Goal: Navigation & Orientation: Find specific page/section

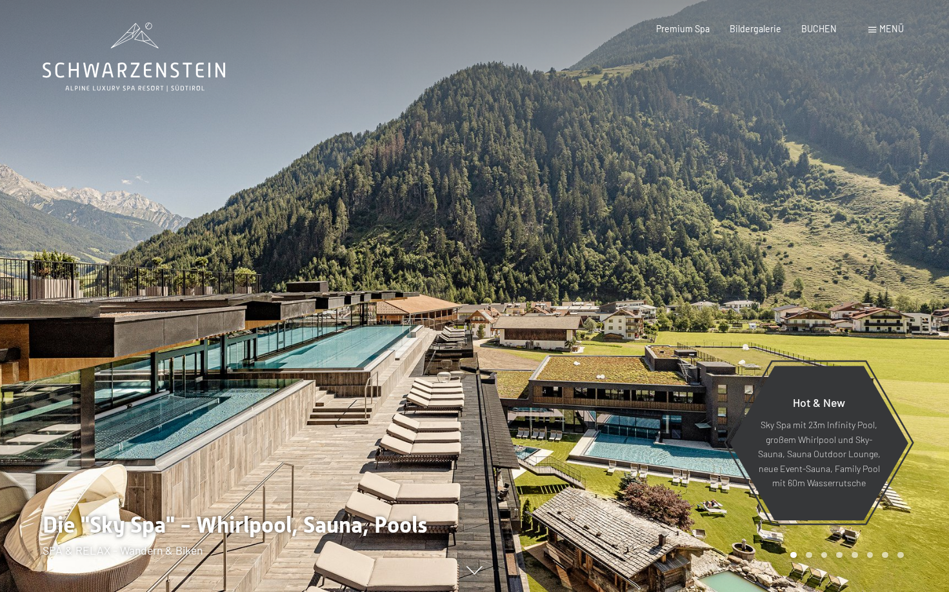
click at [874, 28] on span at bounding box center [873, 30] width 8 height 6
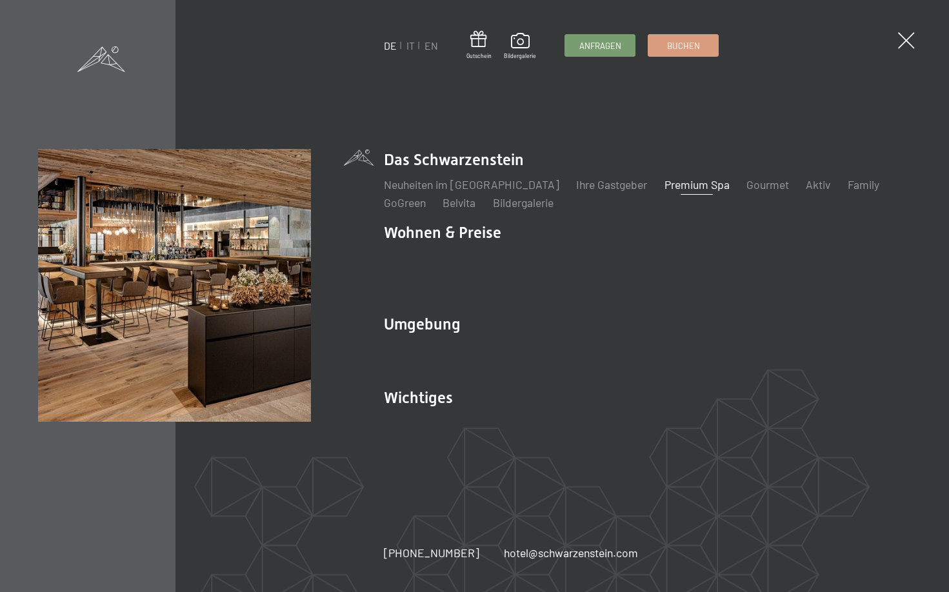
click at [665, 192] on link "Premium Spa" at bounding box center [697, 184] width 65 height 14
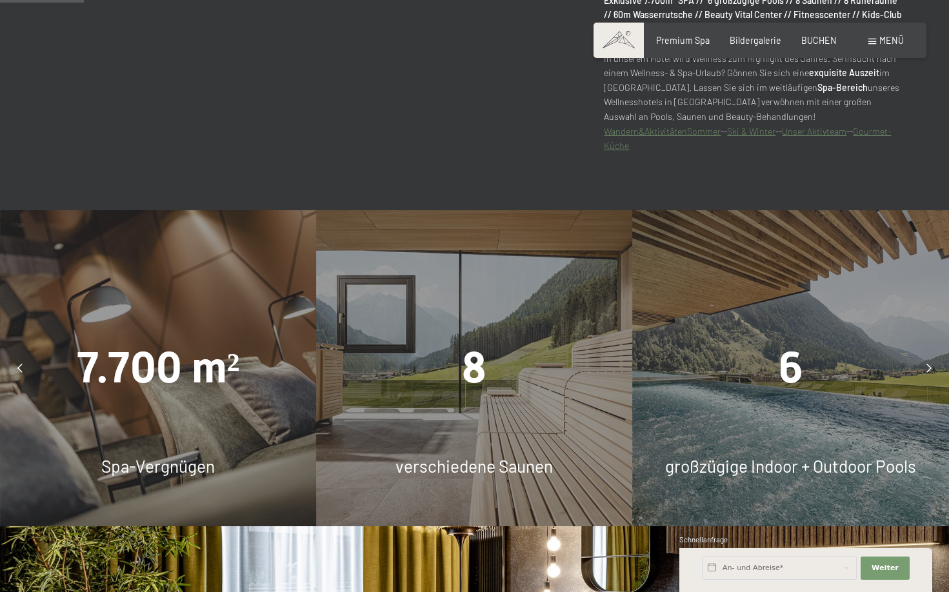
scroll to position [852, 0]
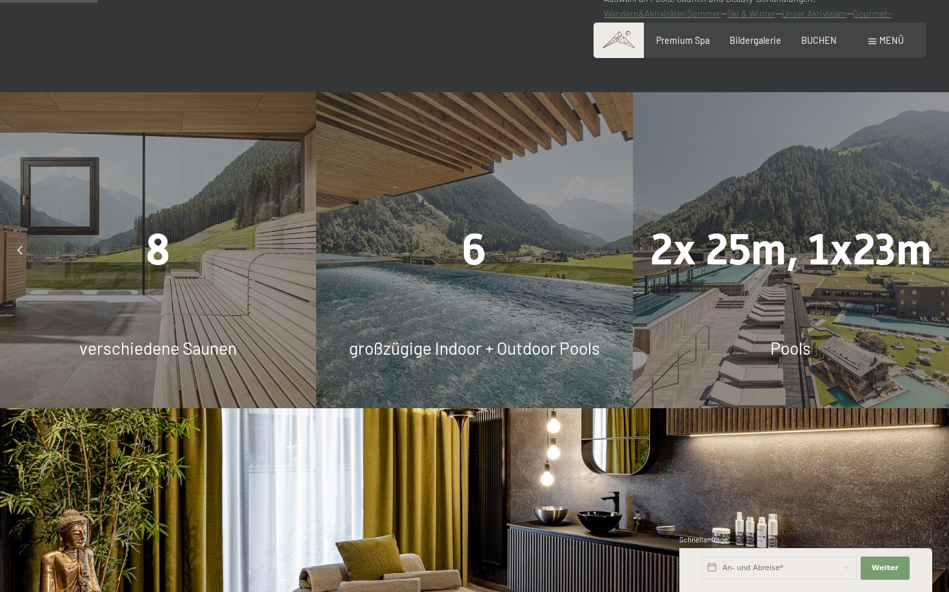
click at [24, 250] on div at bounding box center [20, 250] width 28 height 28
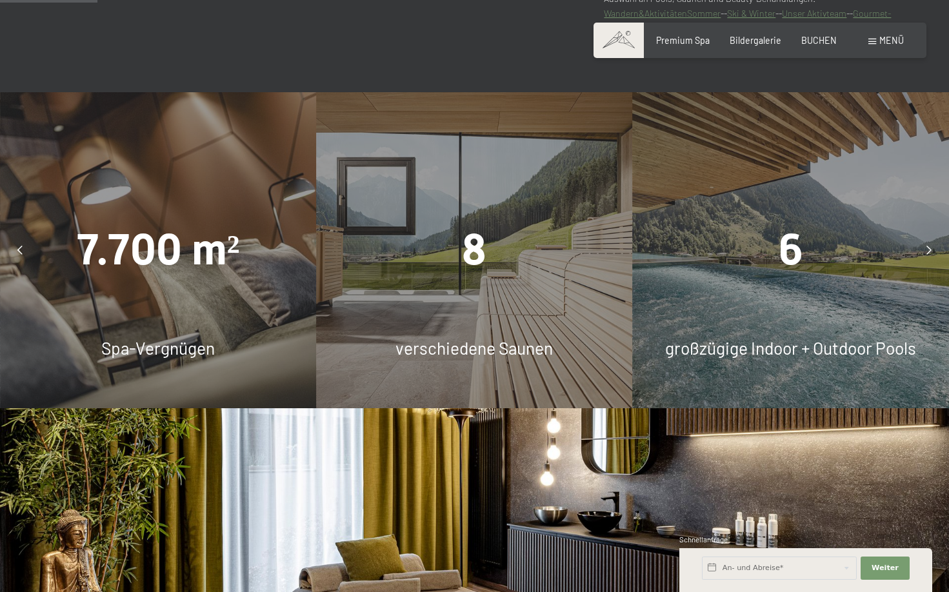
click at [114, 322] on div "7.700 m² Spa-Vergnügen" at bounding box center [158, 250] width 316 height 316
click at [176, 265] on span "7.700 m²" at bounding box center [158, 250] width 163 height 50
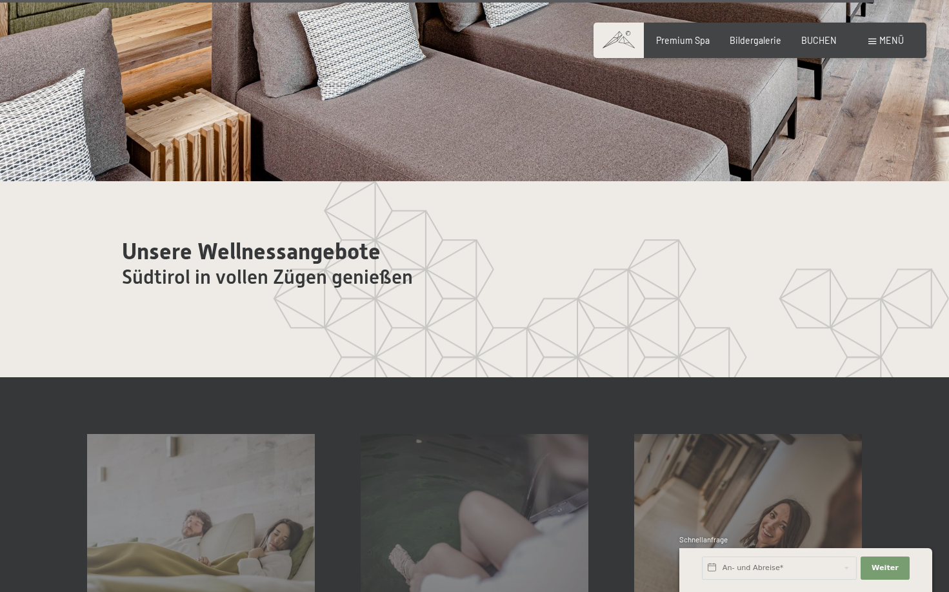
scroll to position [6788, 0]
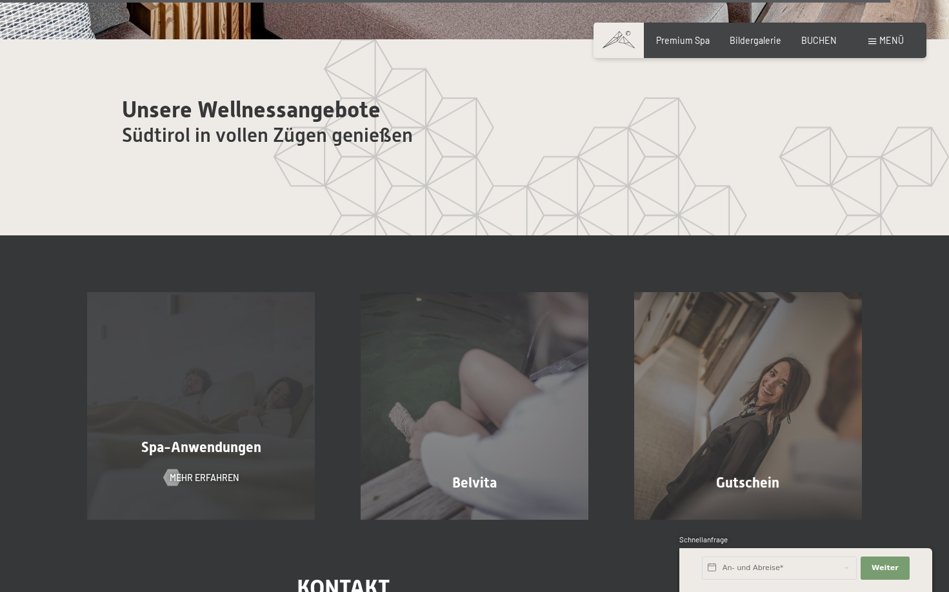
click at [218, 444] on div "Spa-Anwendungen Mehr erfahren" at bounding box center [202, 406] width 274 height 228
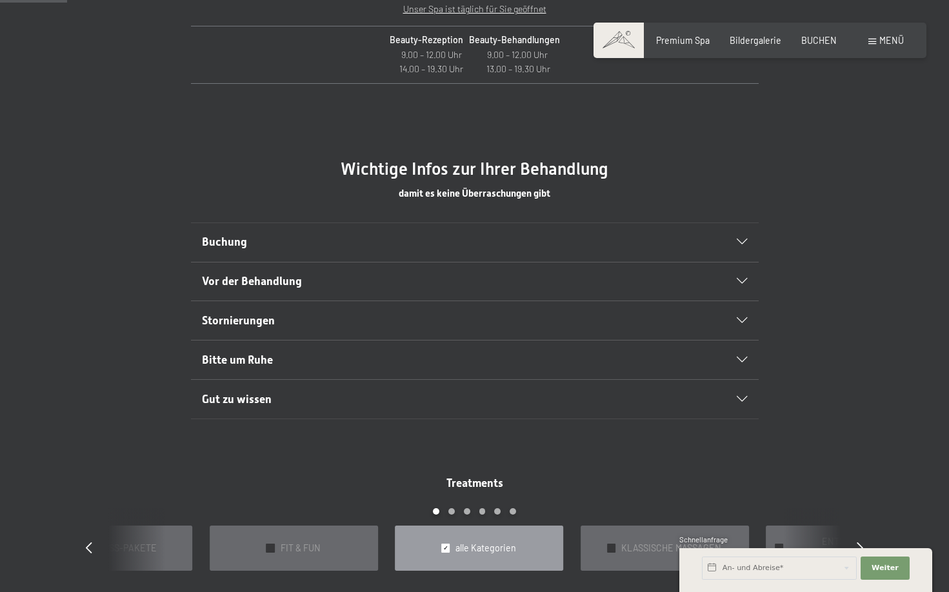
scroll to position [635, 0]
click at [738, 401] on icon at bounding box center [742, 401] width 10 height 6
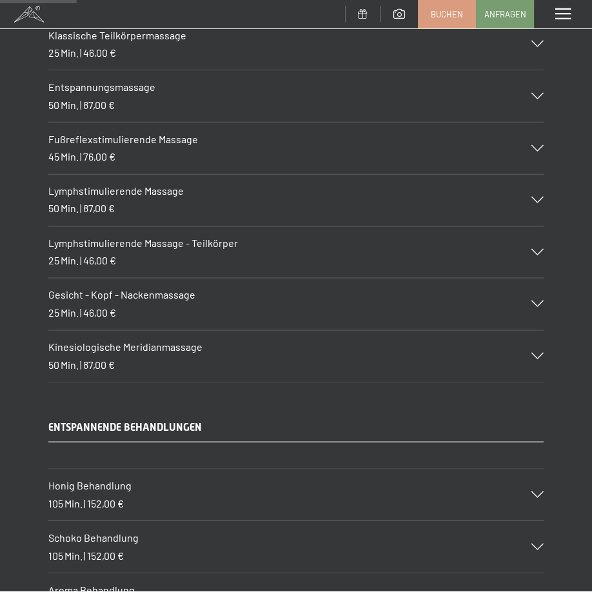
scroll to position [1225, 0]
